Goal: Information Seeking & Learning: Find specific page/section

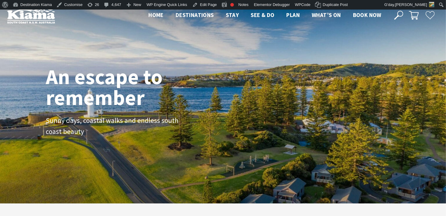
scroll to position [100, 450]
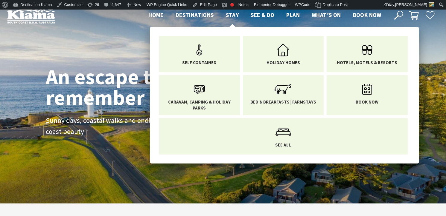
click at [232, 14] on span "Stay" at bounding box center [232, 14] width 13 height 7
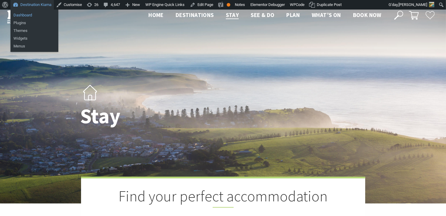
click at [22, 13] on link "Dashboard" at bounding box center [34, 15] width 48 height 8
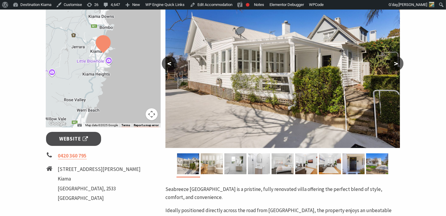
scroll to position [126, 0]
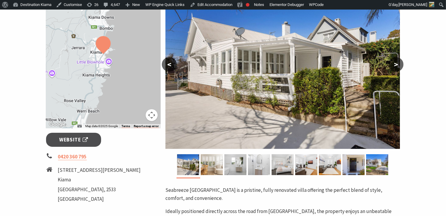
click at [395, 64] on button ">" at bounding box center [395, 64] width 15 height 14
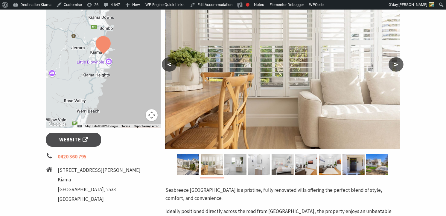
click at [395, 64] on button ">" at bounding box center [395, 64] width 15 height 14
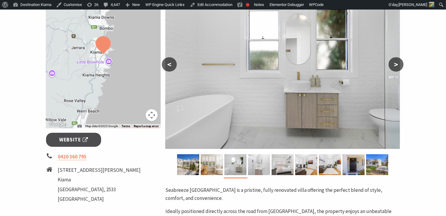
click at [395, 64] on button ">" at bounding box center [395, 64] width 15 height 14
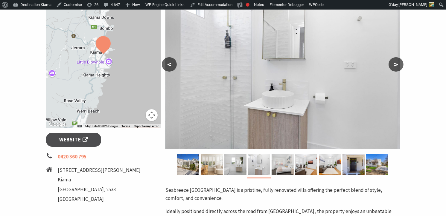
click at [395, 64] on button ">" at bounding box center [395, 64] width 15 height 14
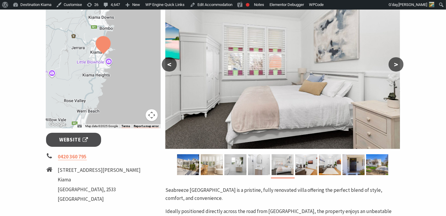
click at [395, 64] on button ">" at bounding box center [395, 64] width 15 height 14
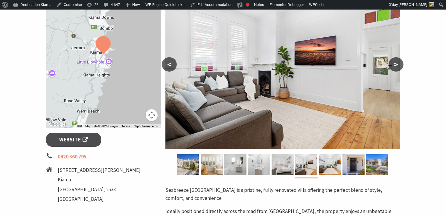
click at [395, 64] on button ">" at bounding box center [395, 64] width 15 height 14
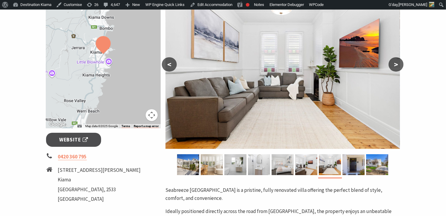
click at [395, 64] on button ">" at bounding box center [395, 64] width 15 height 14
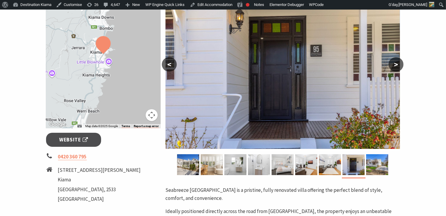
click at [395, 64] on button ">" at bounding box center [395, 64] width 15 height 14
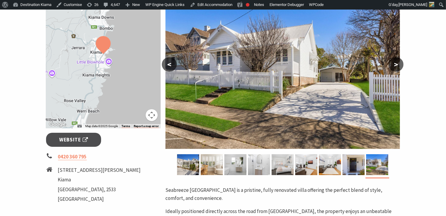
click at [395, 64] on button ">" at bounding box center [395, 64] width 15 height 14
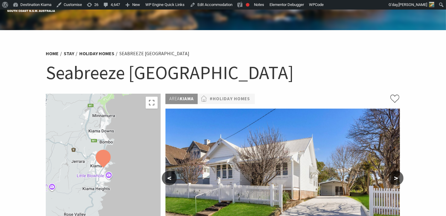
scroll to position [0, 0]
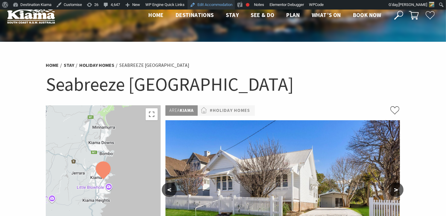
click at [212, 3] on link "Edit Accommodation" at bounding box center [210, 5] width 47 height 10
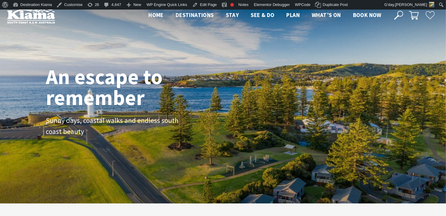
scroll to position [96, 450]
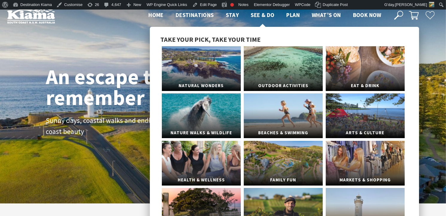
click at [262, 14] on span "See & Do" at bounding box center [262, 14] width 24 height 7
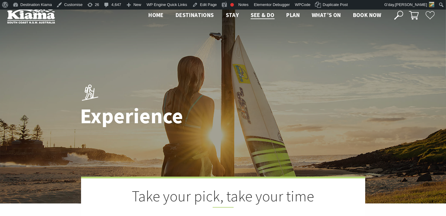
click at [397, 14] on icon at bounding box center [398, 15] width 9 height 9
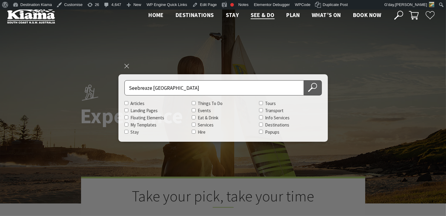
type input "Seebreaze Luxury Beach House"
click at [316, 85] on icon at bounding box center [312, 87] width 9 height 9
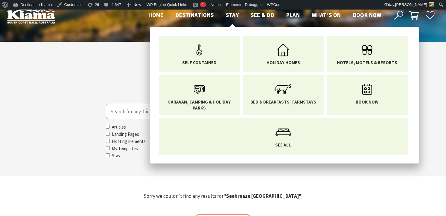
click at [231, 14] on span "Stay" at bounding box center [232, 14] width 13 height 7
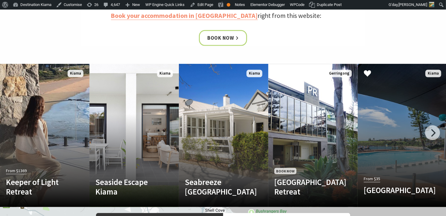
scroll to position [320, 0]
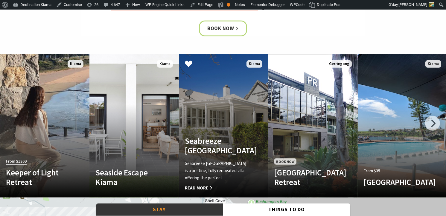
click at [218, 106] on link "Another Image Used Seabreeze Luxury Beach House Seabreeze Luxury Beach House Ki…" at bounding box center [223, 125] width 89 height 143
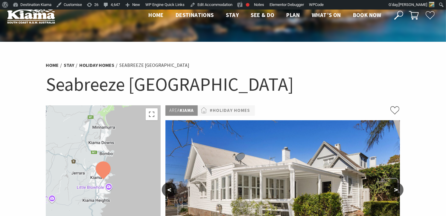
click at [399, 13] on icon at bounding box center [398, 15] width 9 height 9
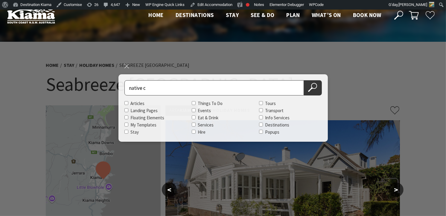
type input "native c"
click at [304, 80] on button "Search Now" at bounding box center [313, 87] width 18 height 15
click at [166, 88] on input "native c" at bounding box center [213, 87] width 179 height 15
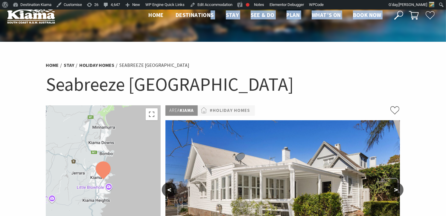
drag, startPoint x: 211, startPoint y: 25, endPoint x: 354, endPoint y: -19, distance: 149.6
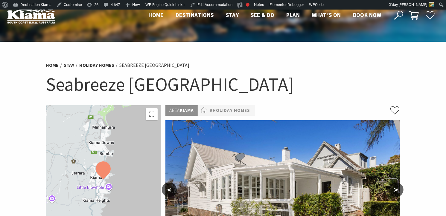
click at [324, 62] on ul "Home Stay Holiday Homes Seabreeze Luxury Beach House" at bounding box center [223, 65] width 354 height 8
click at [399, 12] on icon at bounding box center [398, 15] width 9 height 9
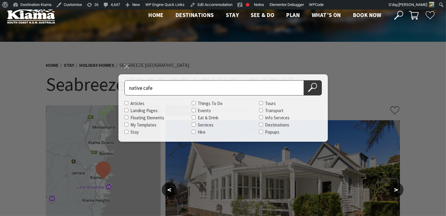
type input "native cafe"
click at [304, 80] on button "Search Now" at bounding box center [313, 87] width 18 height 15
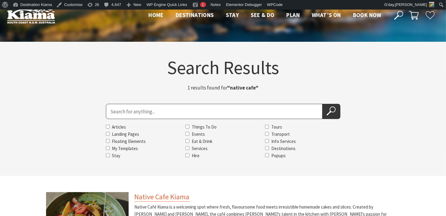
click at [165, 197] on link "Native Cafe Kiama" at bounding box center [162, 197] width 55 height 10
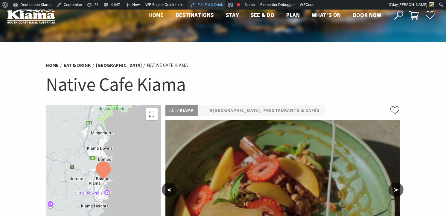
click at [213, 4] on link "Edit Eat & Drink" at bounding box center [206, 5] width 38 height 10
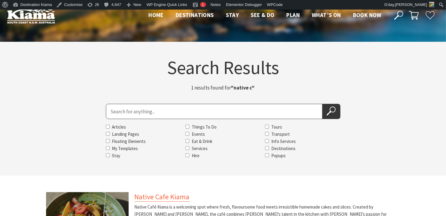
click at [161, 197] on link "Native Cafe Kiama" at bounding box center [162, 197] width 55 height 10
